Goal: Navigation & Orientation: Find specific page/section

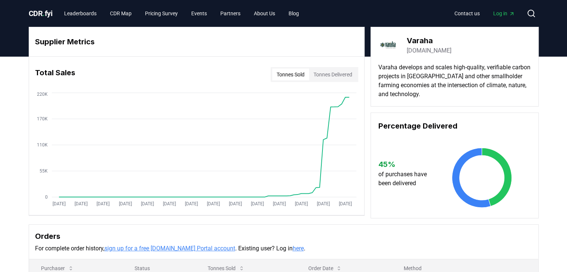
click at [422, 52] on link "[DOMAIN_NAME]" at bounding box center [428, 50] width 45 height 9
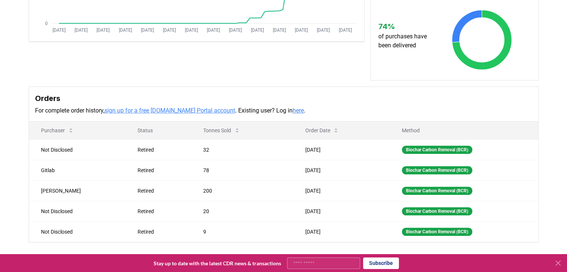
scroll to position [176, 0]
